Goal: Transaction & Acquisition: Purchase product/service

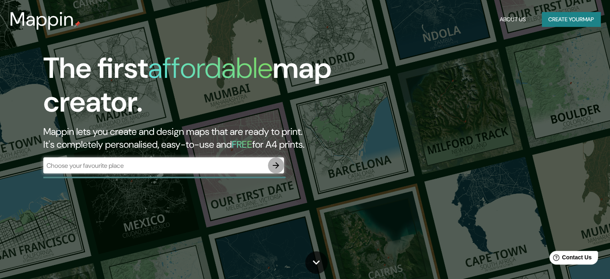
click at [272, 166] on icon "button" at bounding box center [276, 165] width 10 height 10
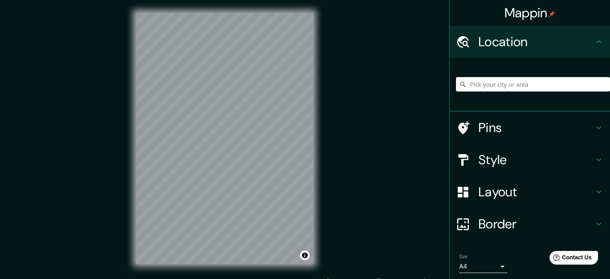
click at [504, 130] on h4 "Pins" at bounding box center [537, 128] width 116 height 16
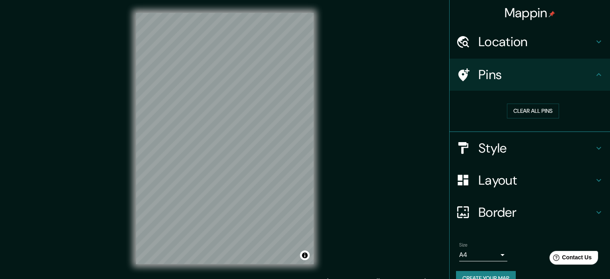
click at [511, 144] on h4 "Style" at bounding box center [537, 148] width 116 height 16
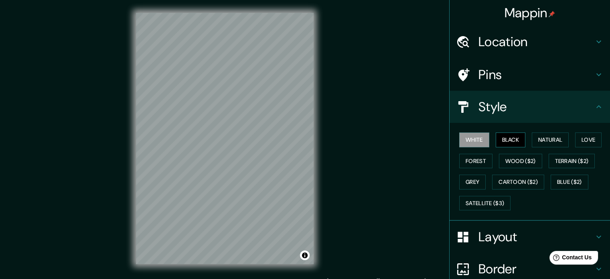
click at [517, 136] on button "Black" at bounding box center [511, 139] width 30 height 15
click at [552, 141] on button "Natural" at bounding box center [550, 139] width 37 height 15
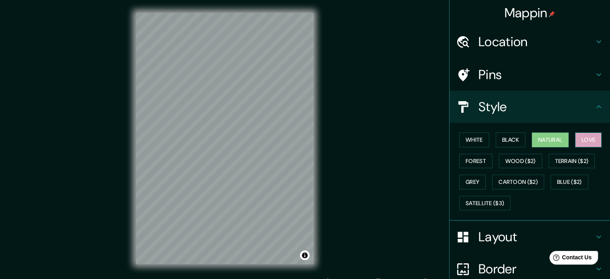
click at [584, 138] on button "Love" at bounding box center [588, 139] width 26 height 15
click at [464, 160] on button "Forest" at bounding box center [475, 161] width 33 height 15
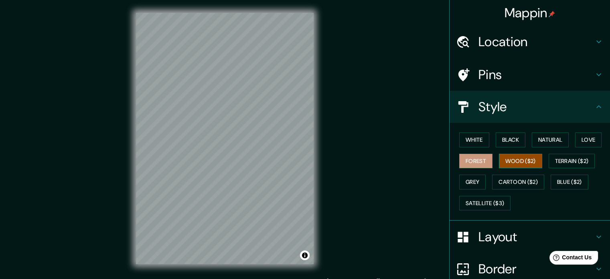
click at [512, 157] on button "Wood ($2)" at bounding box center [520, 161] width 43 height 15
click at [464, 178] on button "Grey" at bounding box center [472, 182] width 26 height 15
click at [474, 183] on button "Grey" at bounding box center [472, 182] width 26 height 15
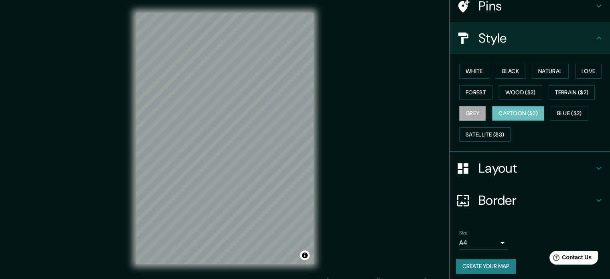
scroll to position [71, 0]
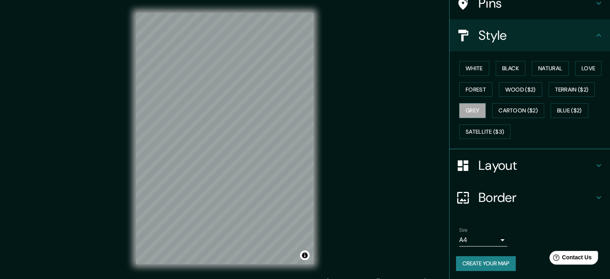
click at [498, 166] on h4 "Layout" at bounding box center [537, 165] width 116 height 16
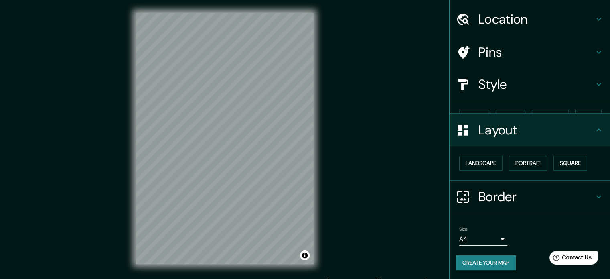
scroll to position [9, 0]
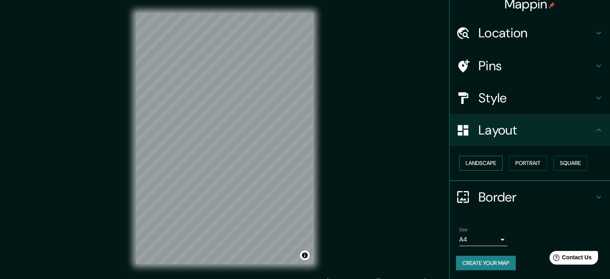
click at [485, 162] on button "Landscape" at bounding box center [480, 163] width 43 height 15
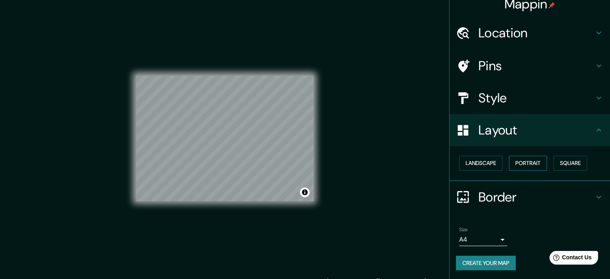
click at [520, 163] on button "Portrait" at bounding box center [528, 163] width 38 height 15
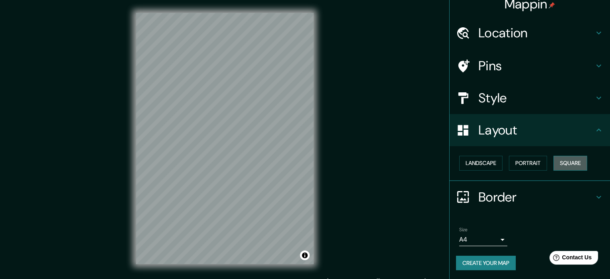
click at [563, 162] on button "Square" at bounding box center [571, 163] width 34 height 15
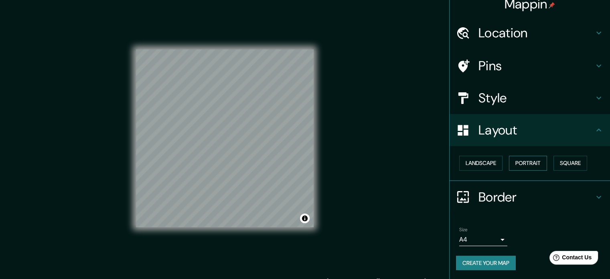
click at [510, 161] on button "Portrait" at bounding box center [528, 163] width 38 height 15
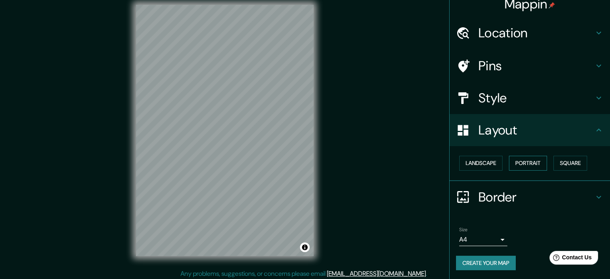
scroll to position [10, 0]
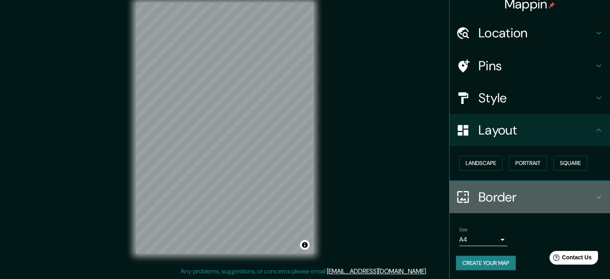
click at [516, 196] on h4 "Border" at bounding box center [537, 197] width 116 height 16
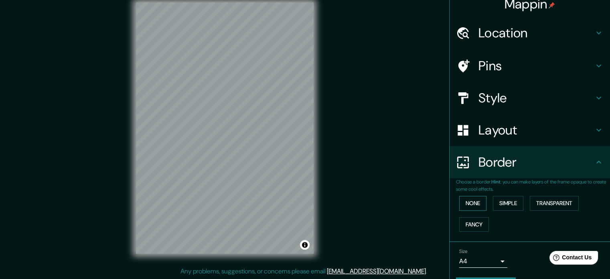
click at [470, 197] on button "None" at bounding box center [472, 203] width 27 height 15
click at [509, 199] on button "Simple" at bounding box center [508, 203] width 30 height 15
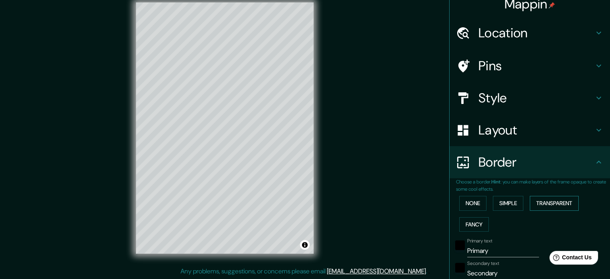
click at [538, 204] on button "Transparent" at bounding box center [554, 203] width 49 height 15
click at [467, 226] on button "Fancy" at bounding box center [474, 224] width 30 height 15
click at [518, 202] on button "Simple" at bounding box center [508, 203] width 30 height 15
click at [478, 201] on button "None" at bounding box center [472, 203] width 27 height 15
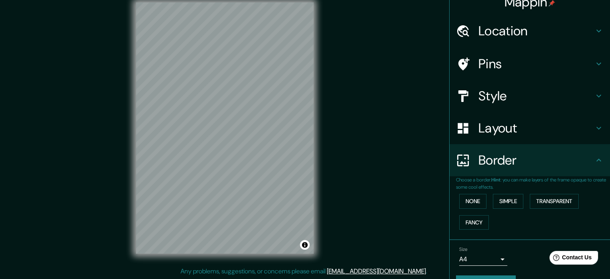
scroll to position [0, 0]
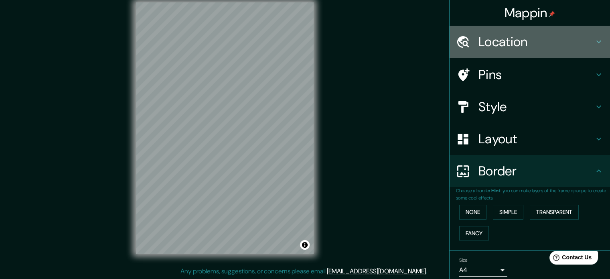
click at [509, 46] on h4 "Location" at bounding box center [537, 42] width 116 height 16
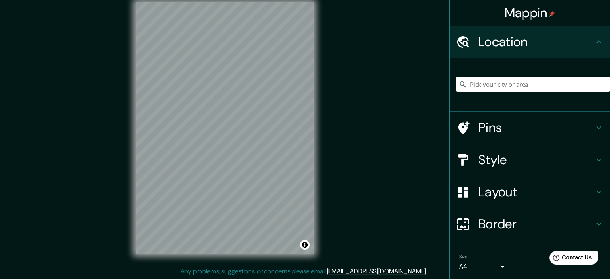
click at [508, 84] on input "Pick your city or area" at bounding box center [533, 84] width 154 height 14
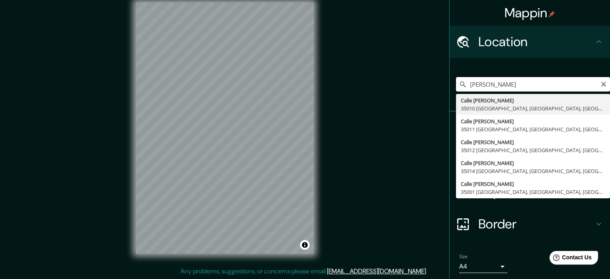
type input "Calle [PERSON_NAME], 35010 [GEOGRAPHIC_DATA], [GEOGRAPHIC_DATA], [GEOGRAPHIC_DA…"
